Goal: Navigation & Orientation: Find specific page/section

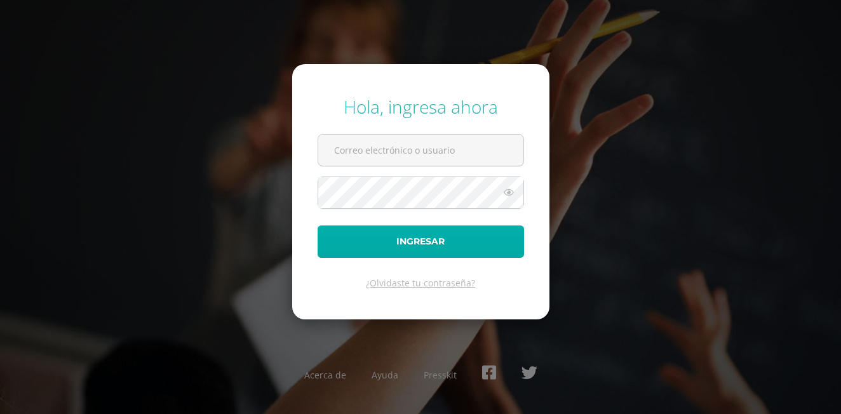
type input "[EMAIL_ADDRESS][PERSON_NAME][DOMAIN_NAME]"
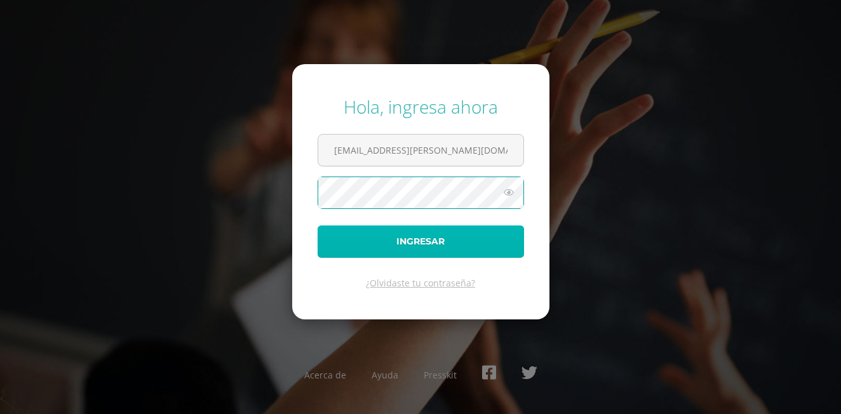
click at [494, 239] on button "Ingresar" at bounding box center [421, 241] width 206 height 32
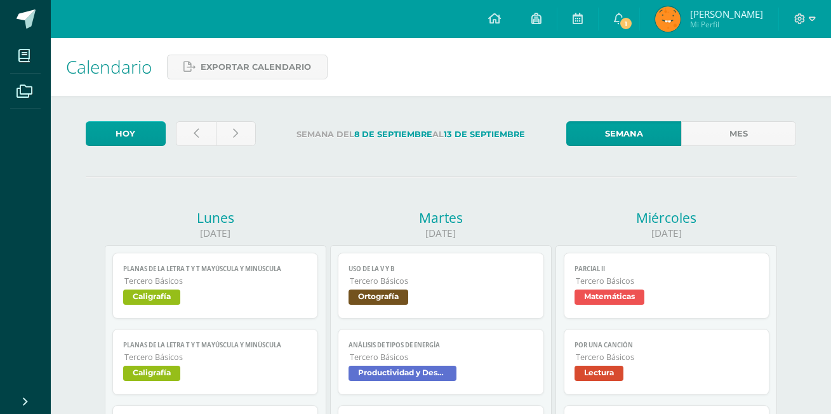
click at [640, 20] on link "1" at bounding box center [619, 19] width 41 height 38
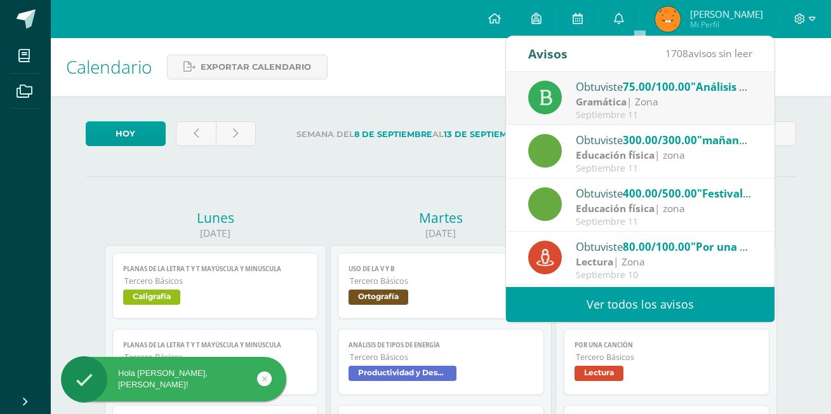
click at [642, 96] on div "Gramática | Zona" at bounding box center [664, 102] width 177 height 15
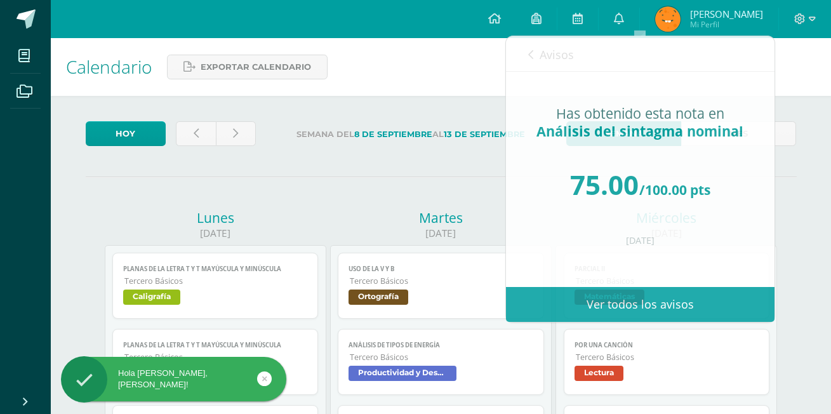
click at [389, 39] on div "Calendario Exportar calendario" at bounding box center [441, 67] width 781 height 58
